Goal: Task Accomplishment & Management: Manage account settings

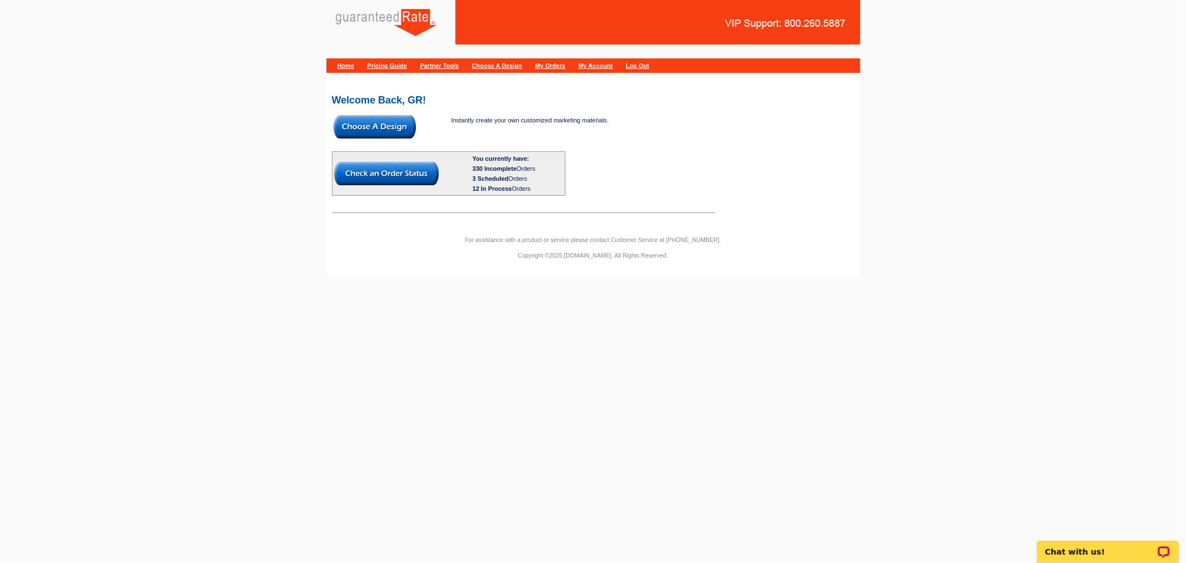
click at [565, 66] on link "My Orders" at bounding box center [550, 65] width 30 height 7
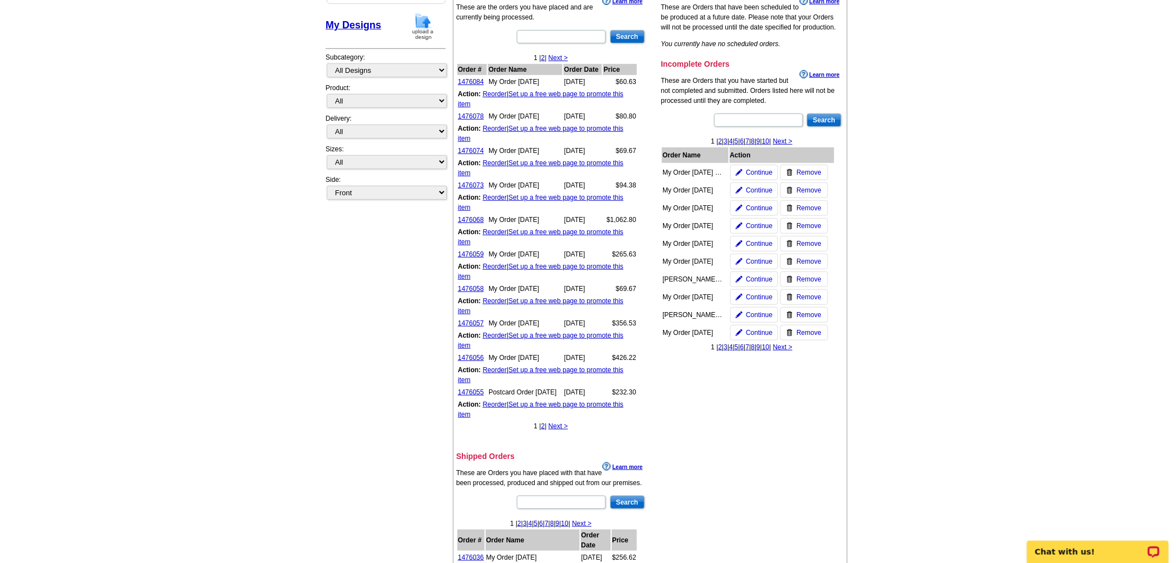
scroll to position [185, 0]
click at [719, 342] on link "2" at bounding box center [721, 346] width 4 height 8
click at [693, 345] on link "< Previous" at bounding box center [709, 346] width 32 height 8
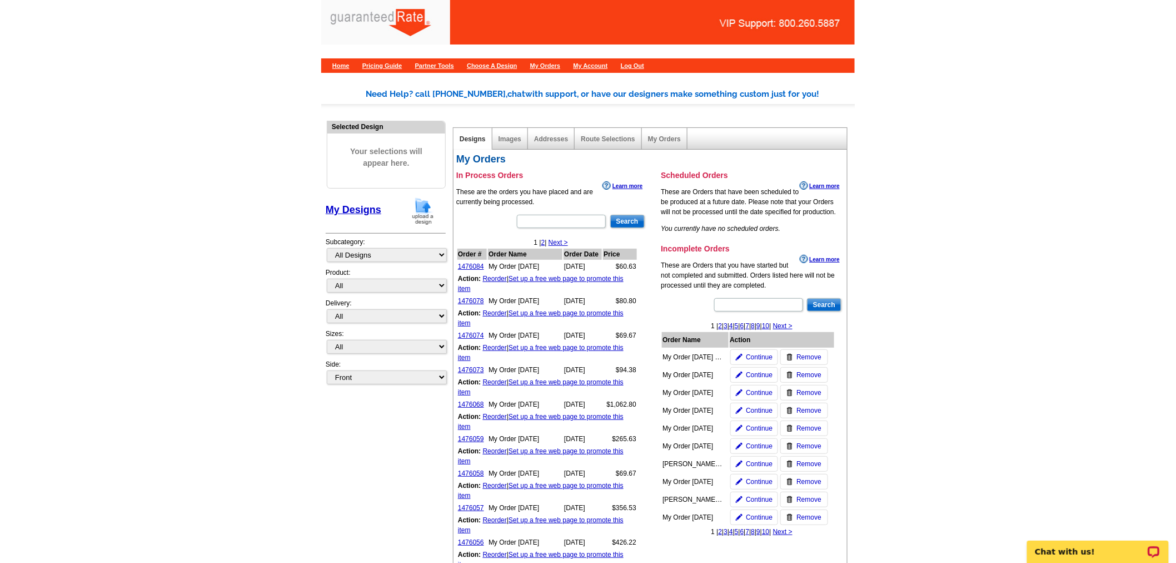
click at [423, 216] on img at bounding box center [423, 211] width 29 height 28
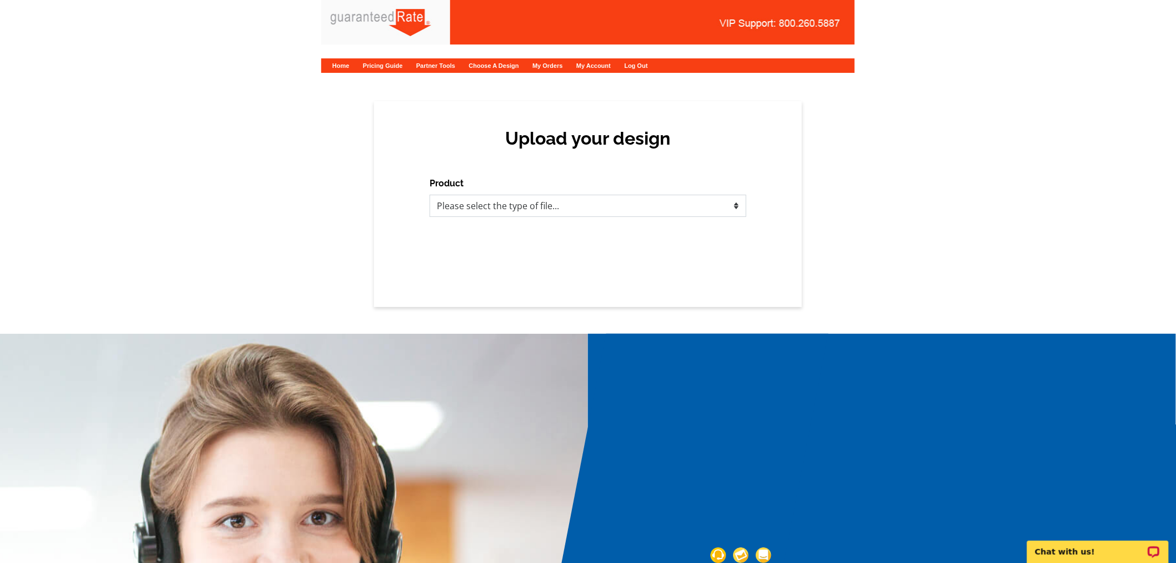
click at [516, 209] on select "Please select the type of file... Postcards Calendars Business Cards Letters an…" at bounding box center [588, 206] width 317 height 22
